Goal: Use online tool/utility: Utilize a website feature to perform a specific function

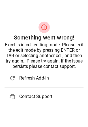
click at [61, 24] on div "error_outline" at bounding box center [44, 27] width 79 height 11
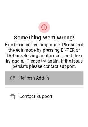
click at [41, 77] on span "Refresh Add-in" at bounding box center [49, 78] width 60 height 7
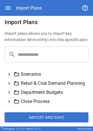
scroll to position [78, 0]
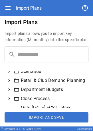
click at [9, 92] on icon at bounding box center [9, 89] width 5 height 5
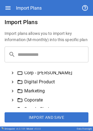
scroll to position [146, 0]
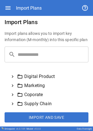
click at [13, 70] on icon at bounding box center [12, 67] width 5 height 5
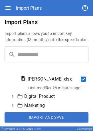
click at [43, 116] on button "Import and Save" at bounding box center [47, 118] width 84 height 10
click at [43, 119] on button "Import and Save" at bounding box center [47, 118] width 84 height 10
